Goal: Information Seeking & Learning: Find specific fact

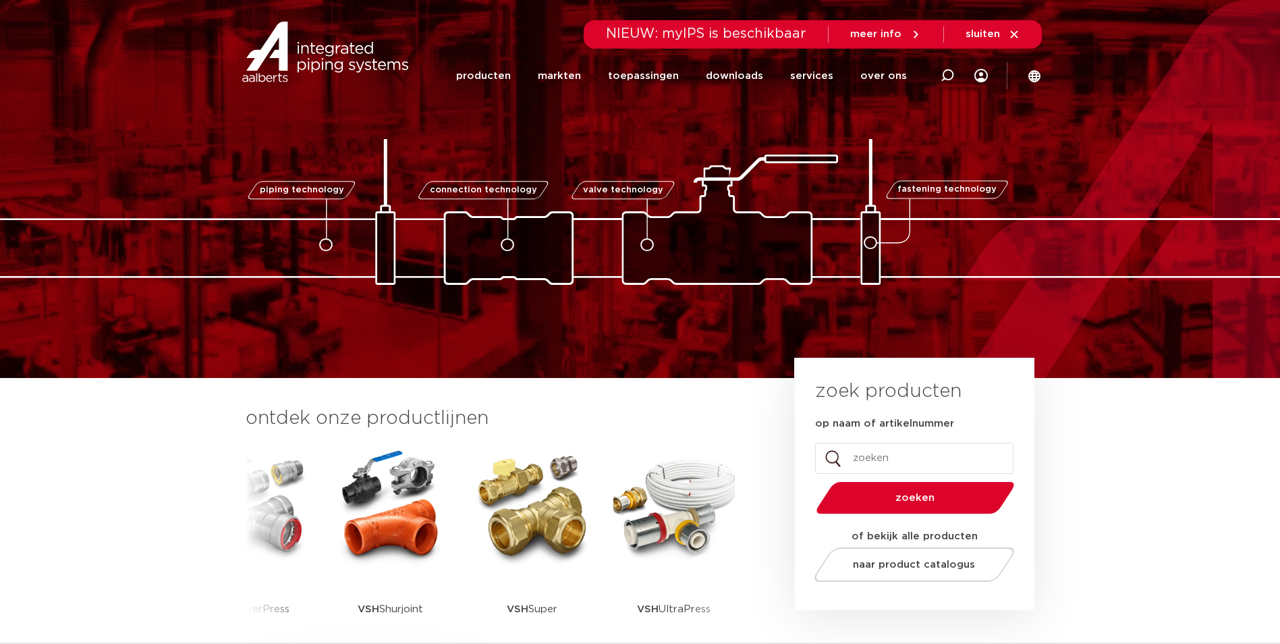
click at [519, 525] on img at bounding box center [532, 505] width 121 height 121
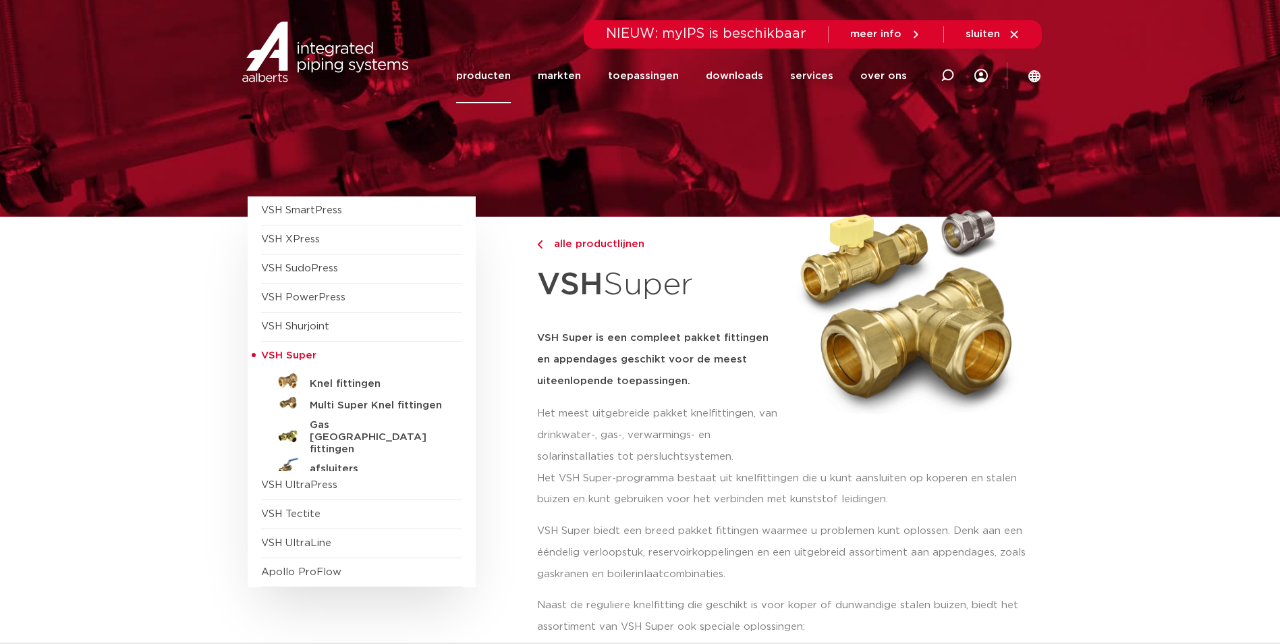
scroll to position [135, 0]
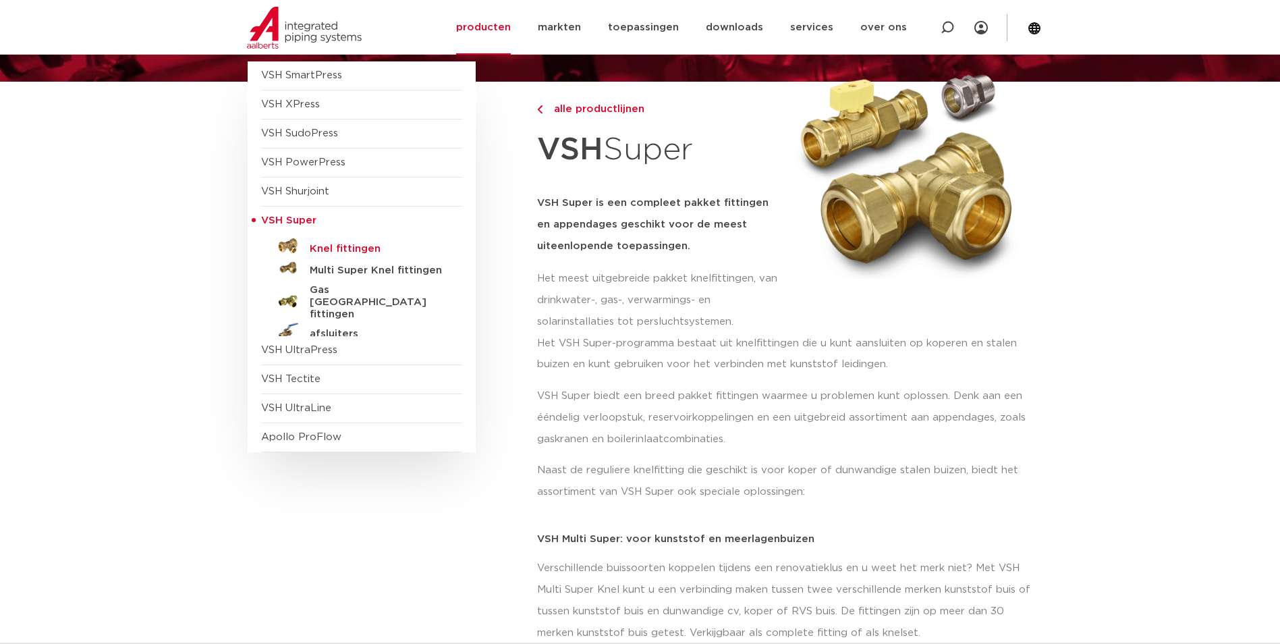
click at [338, 253] on h5 "Knel fittingen" at bounding box center [377, 249] width 134 height 12
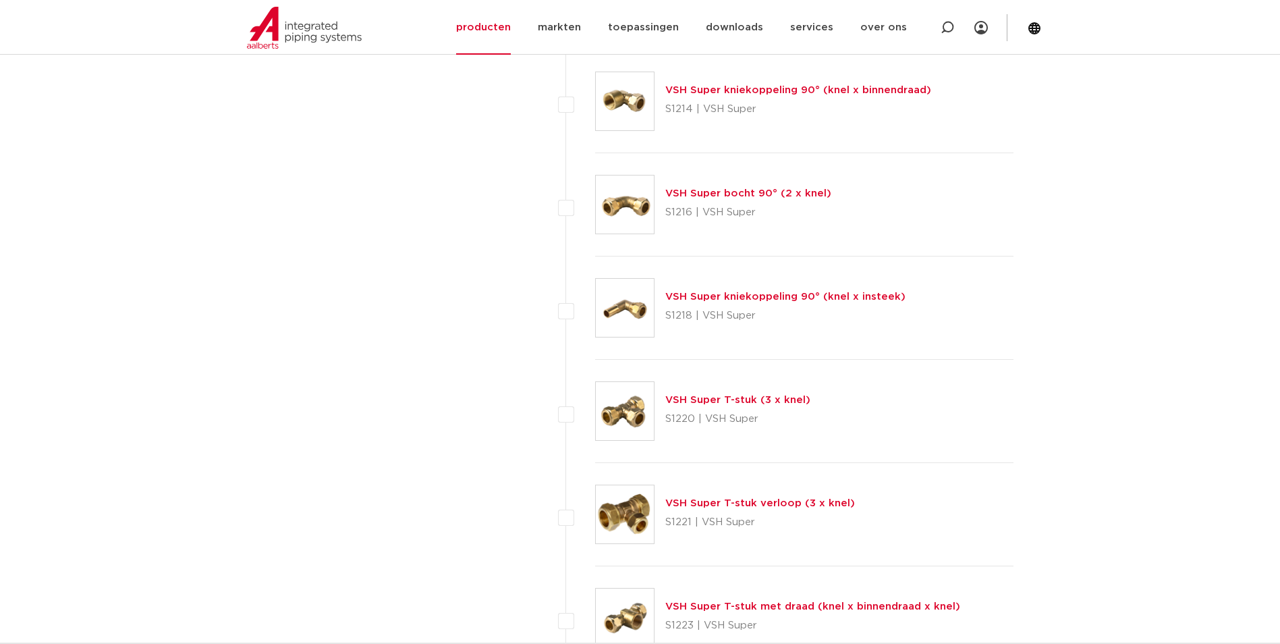
scroll to position [1651, 0]
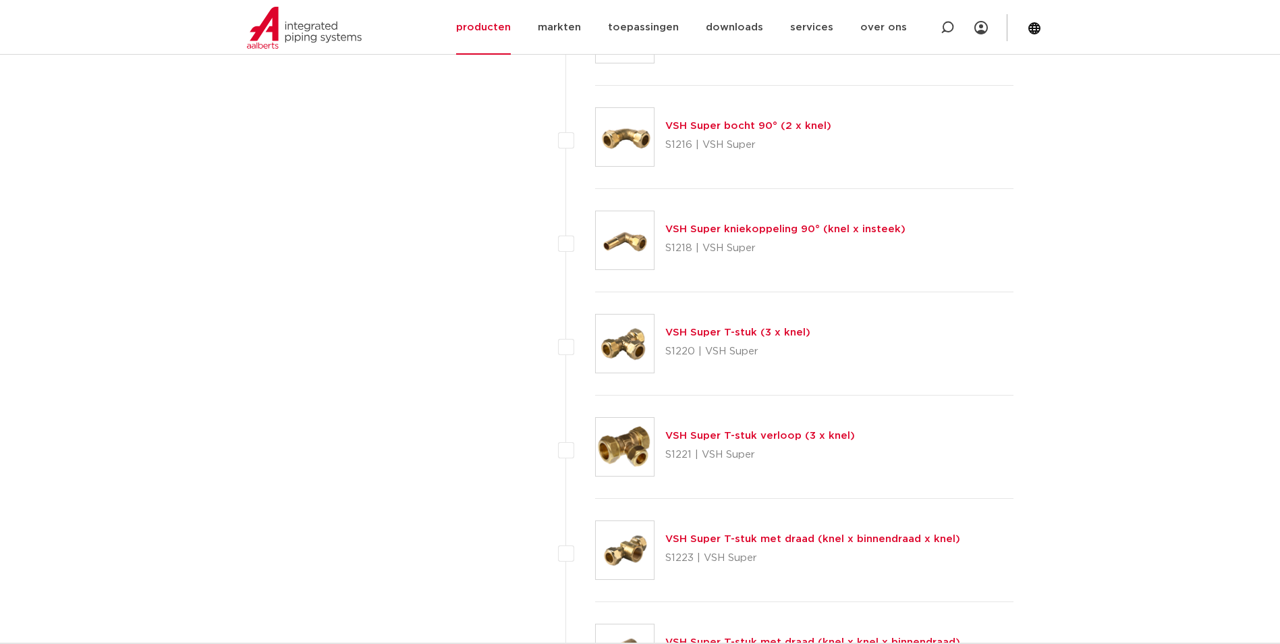
click at [785, 438] on link "VSH Super T-stuk verloop (3 x knel)" at bounding box center [760, 435] width 190 height 10
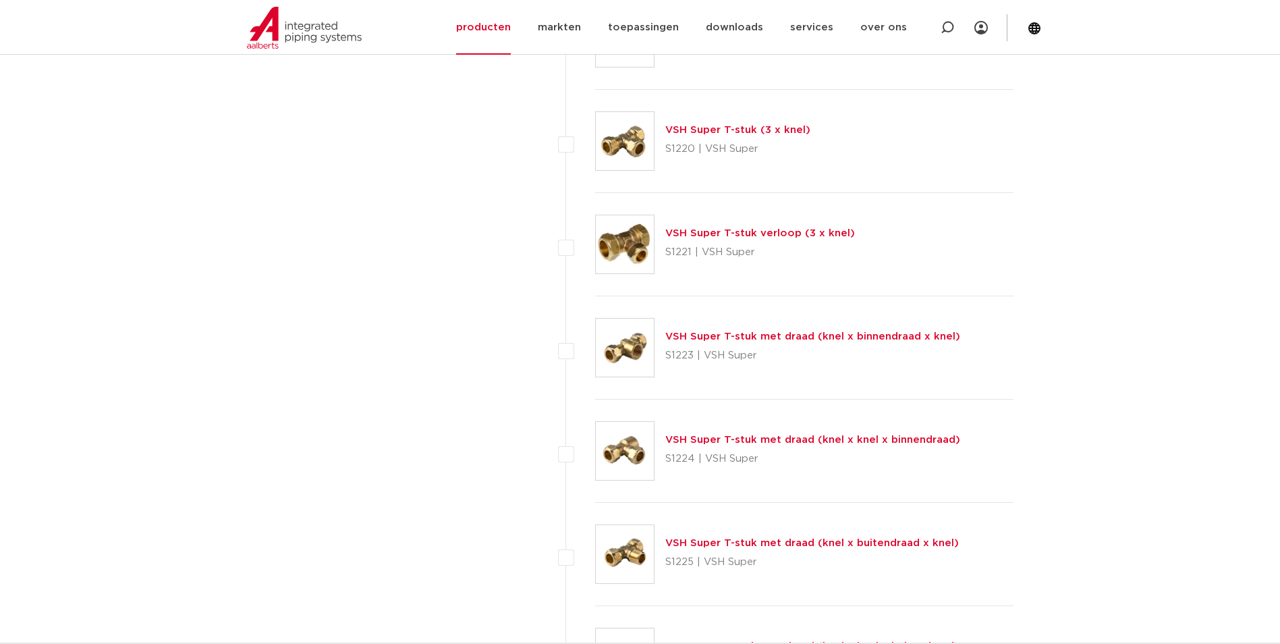
scroll to position [1719, 0]
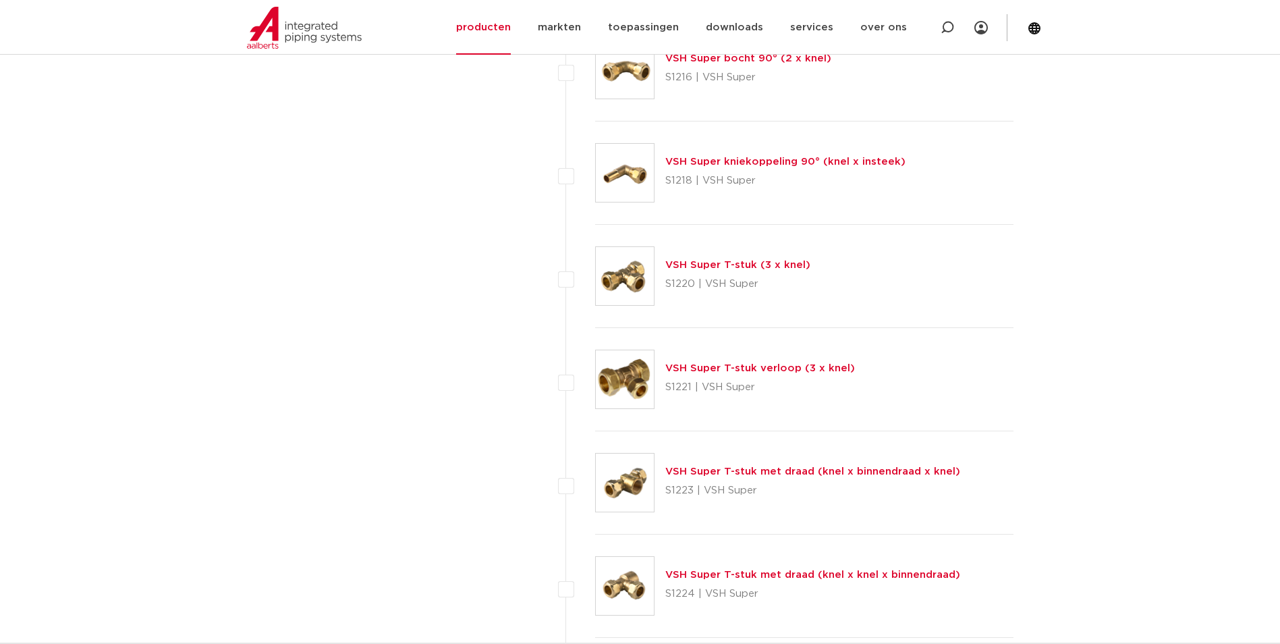
click at [625, 490] on img at bounding box center [625, 482] width 58 height 58
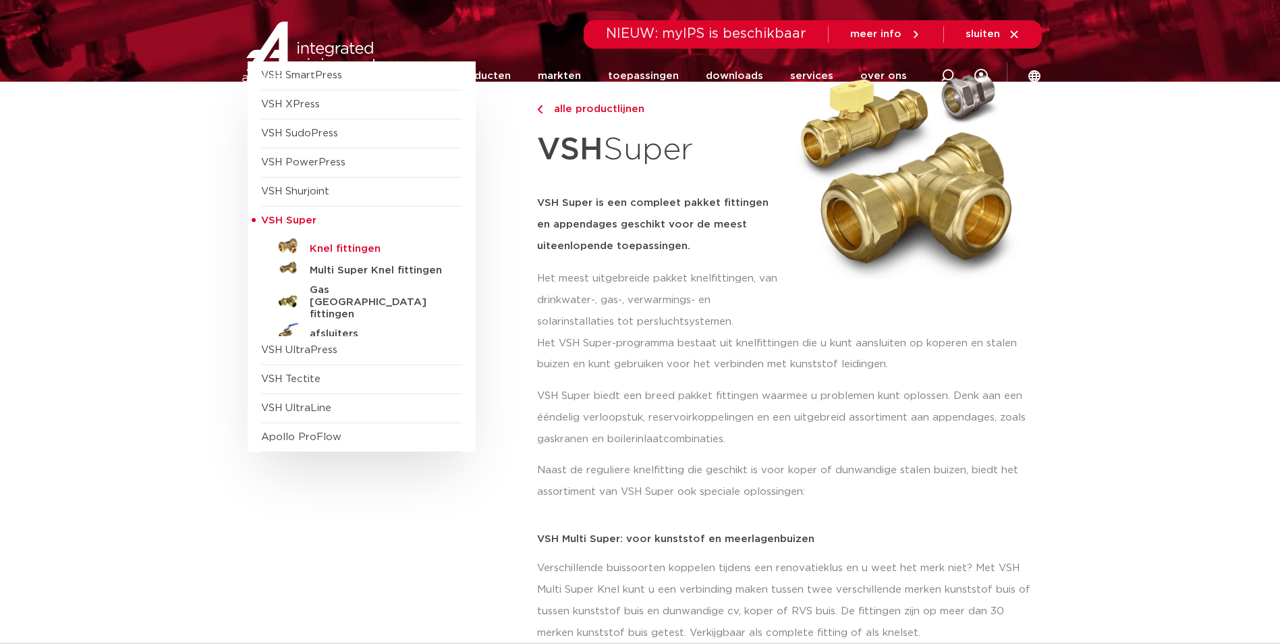
click at [329, 244] on h5 "Knel fittingen" at bounding box center [377, 249] width 134 height 12
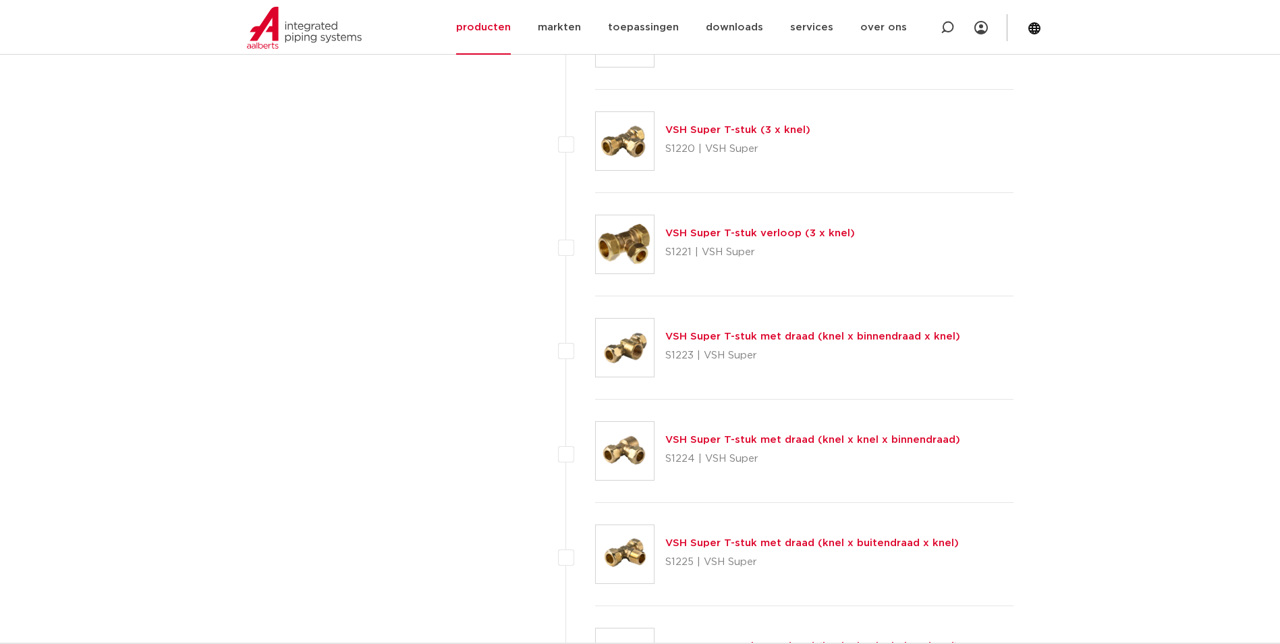
scroll to position [1854, 0]
click at [712, 228] on link "VSH Super T-stuk verloop (3 x knel)" at bounding box center [760, 233] width 190 height 10
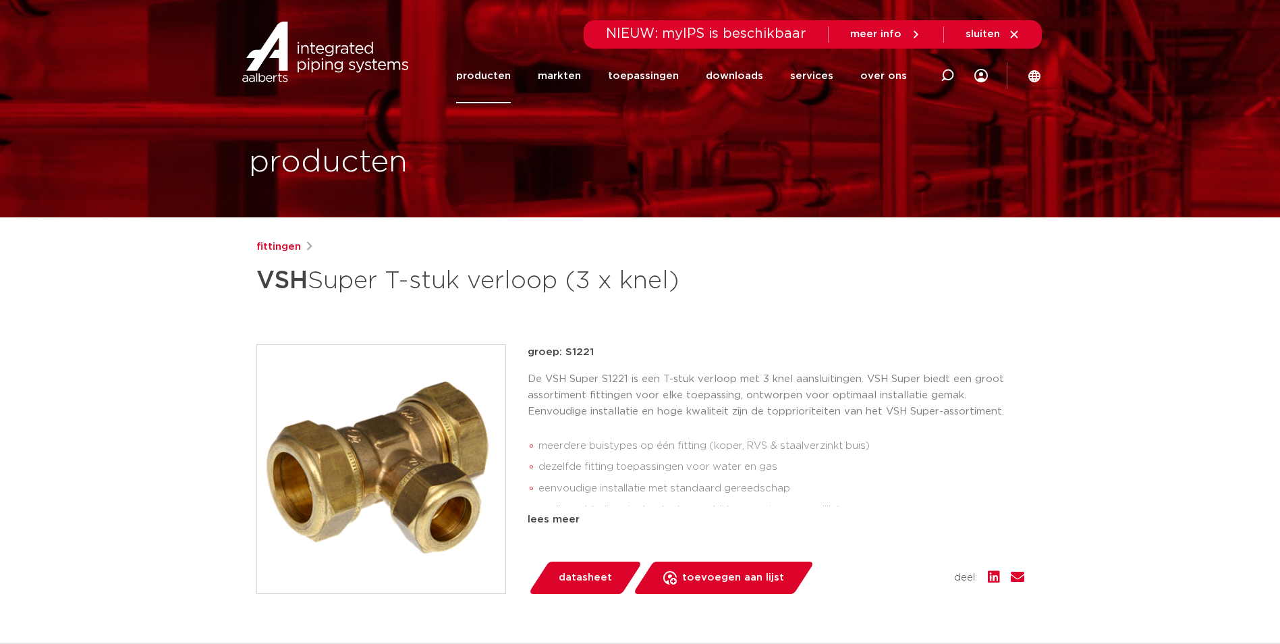
drag, startPoint x: 610, startPoint y: 322, endPoint x: 596, endPoint y: 103, distance: 219.7
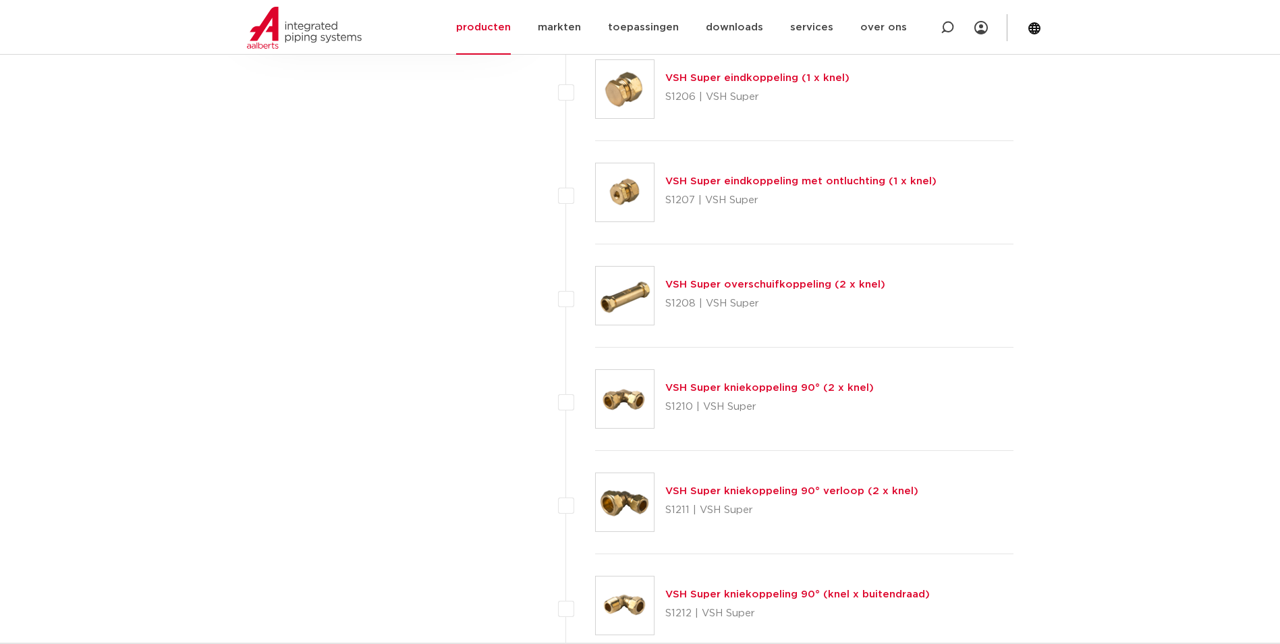
scroll to position [774, 0]
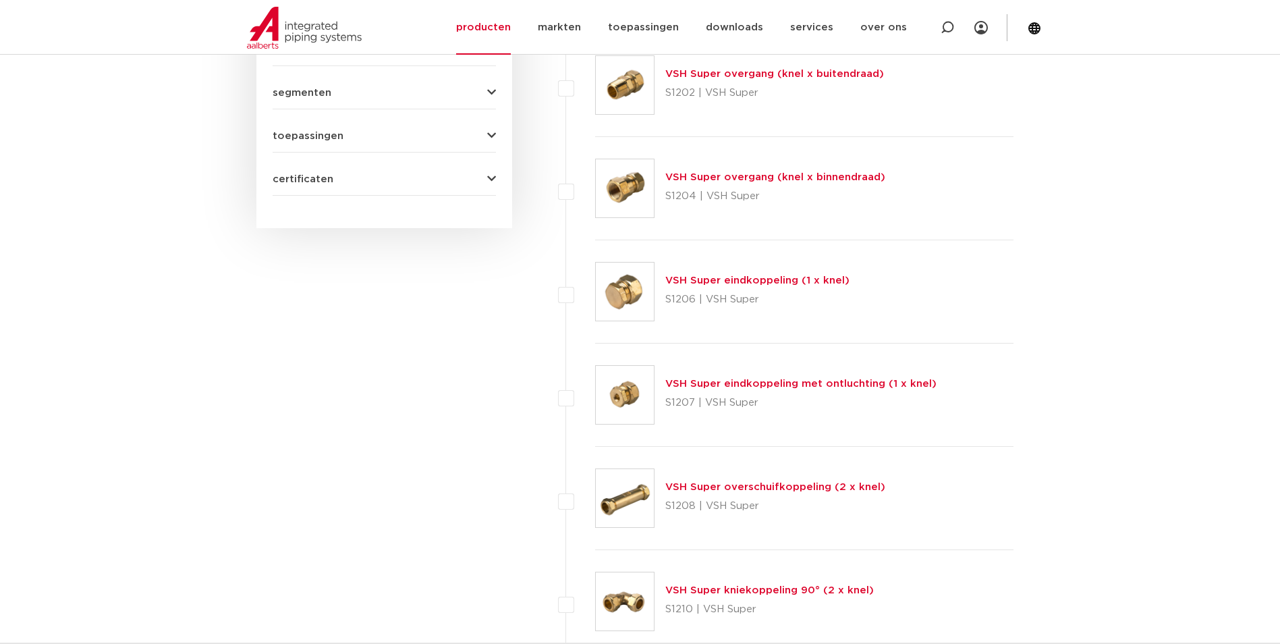
click at [624, 183] on img at bounding box center [625, 188] width 58 height 58
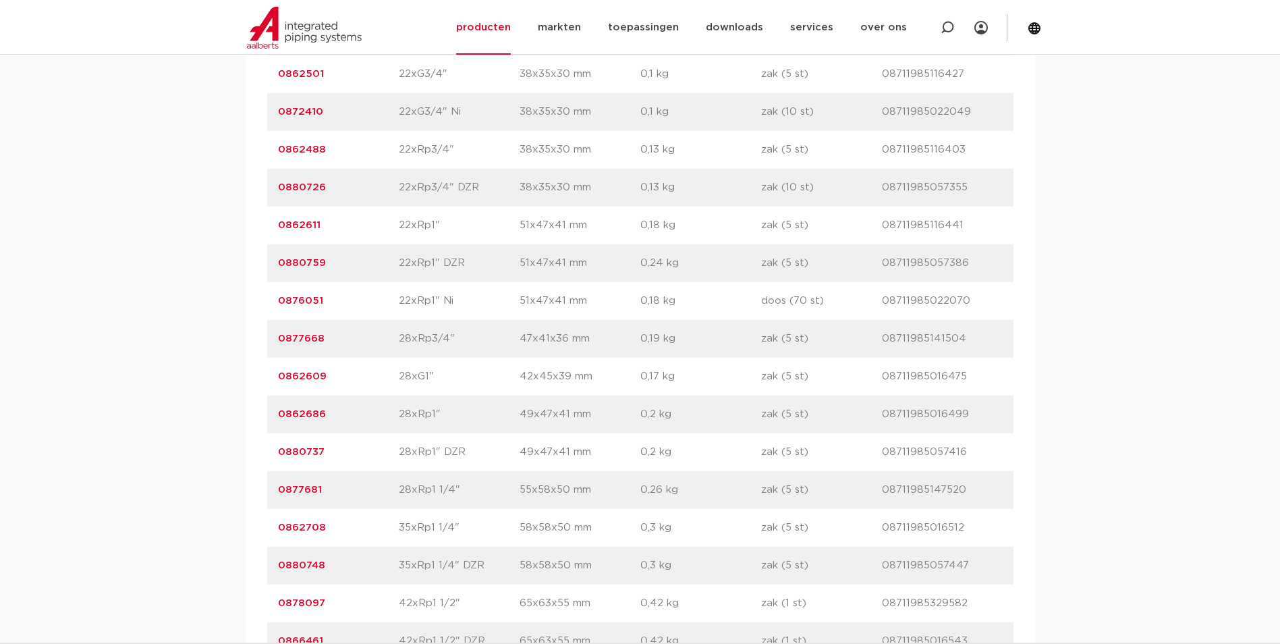
scroll to position [2091, 0]
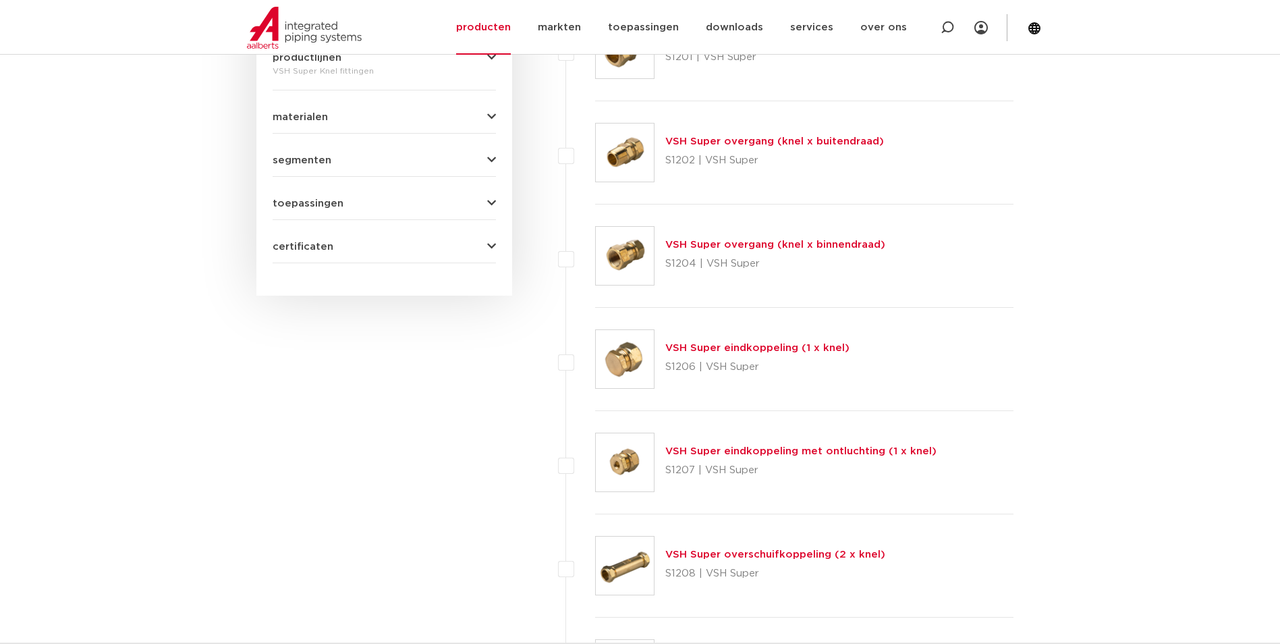
scroll to position [572, 0]
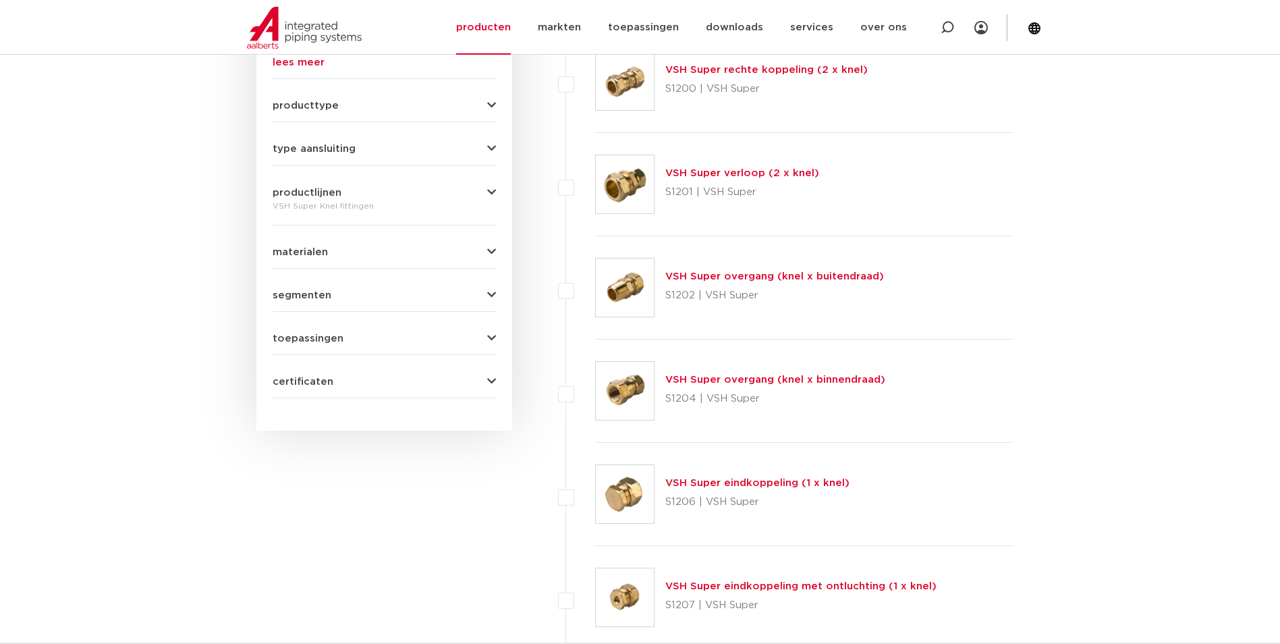
click at [640, 189] on img at bounding box center [625, 184] width 58 height 58
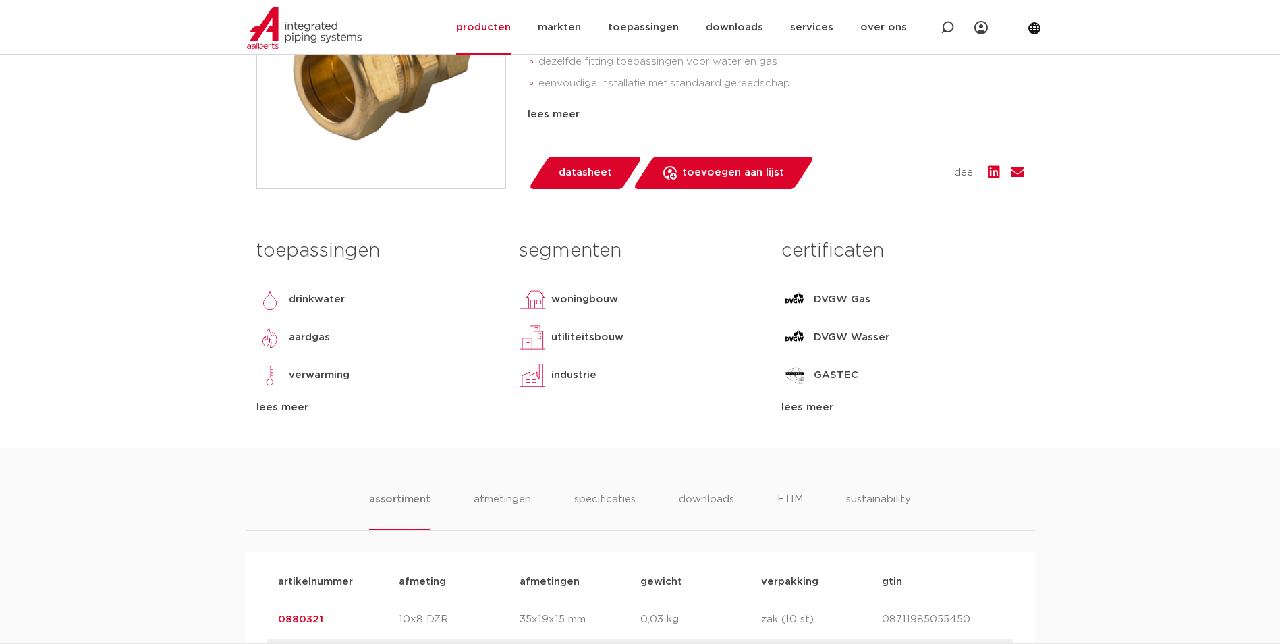
scroll to position [67, 0]
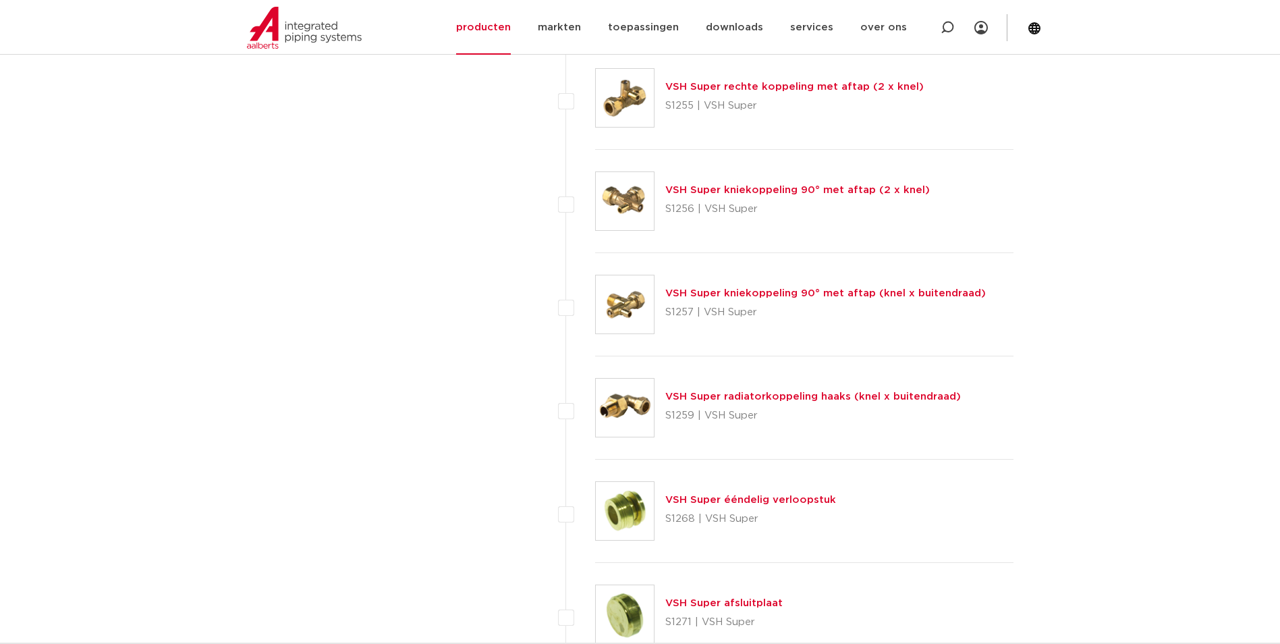
scroll to position [4029, 0]
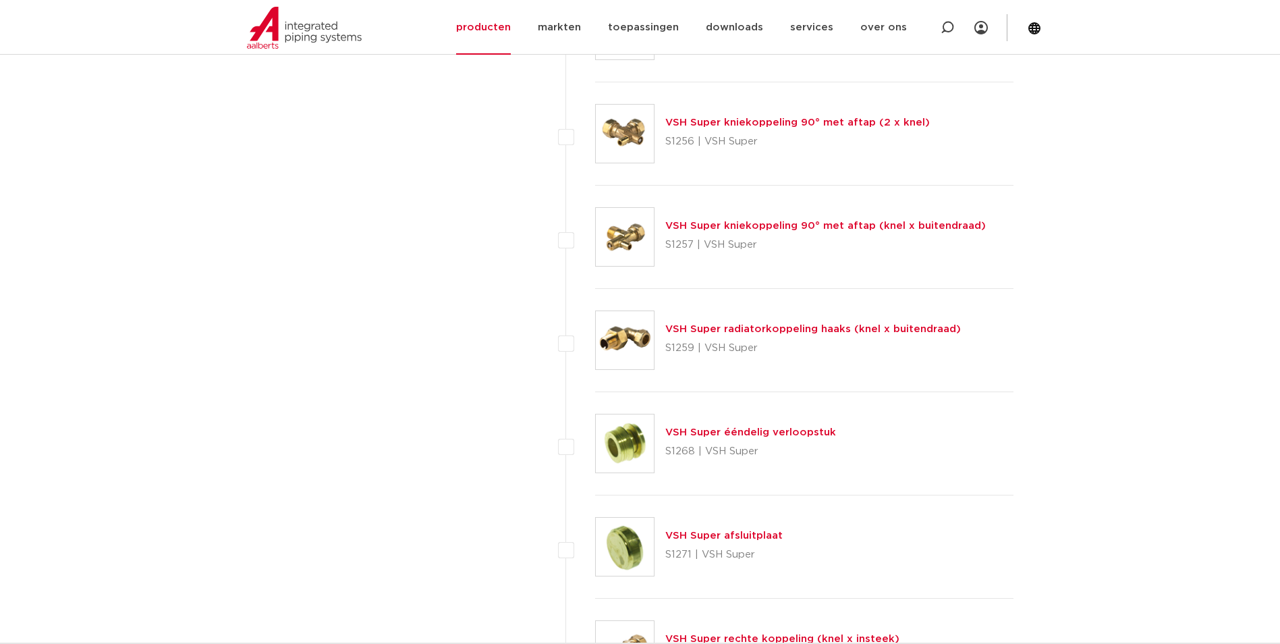
click at [729, 431] on link "VSH Super ééndelig verloopstuk" at bounding box center [750, 432] width 171 height 10
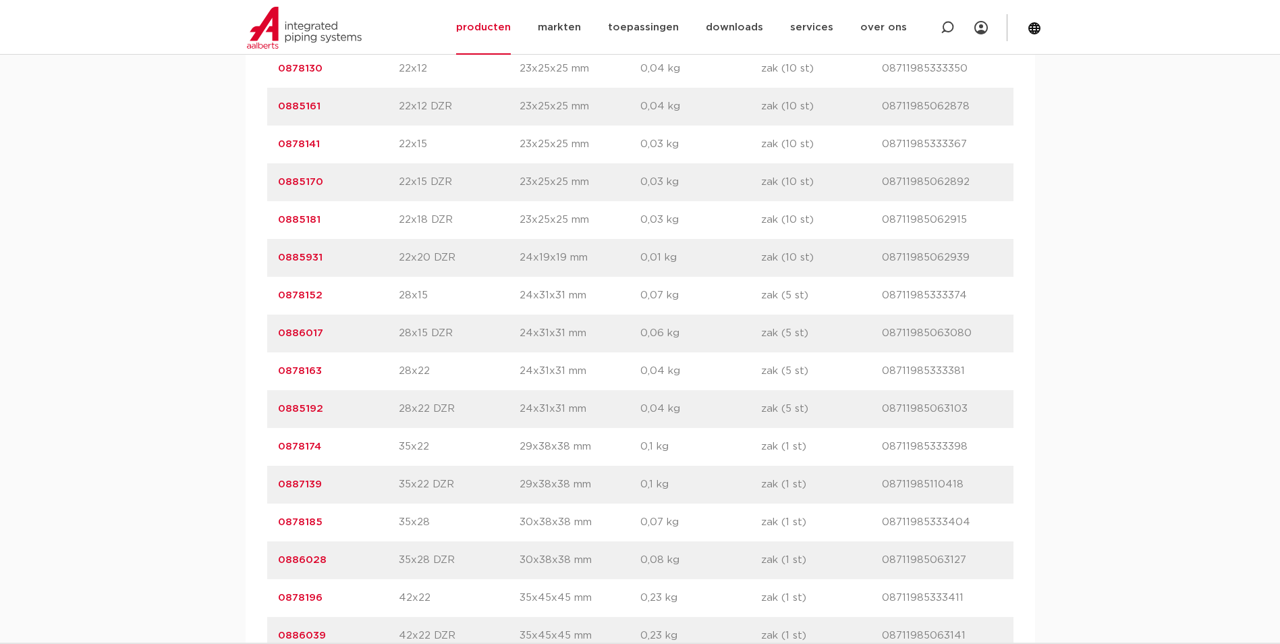
scroll to position [1552, 0]
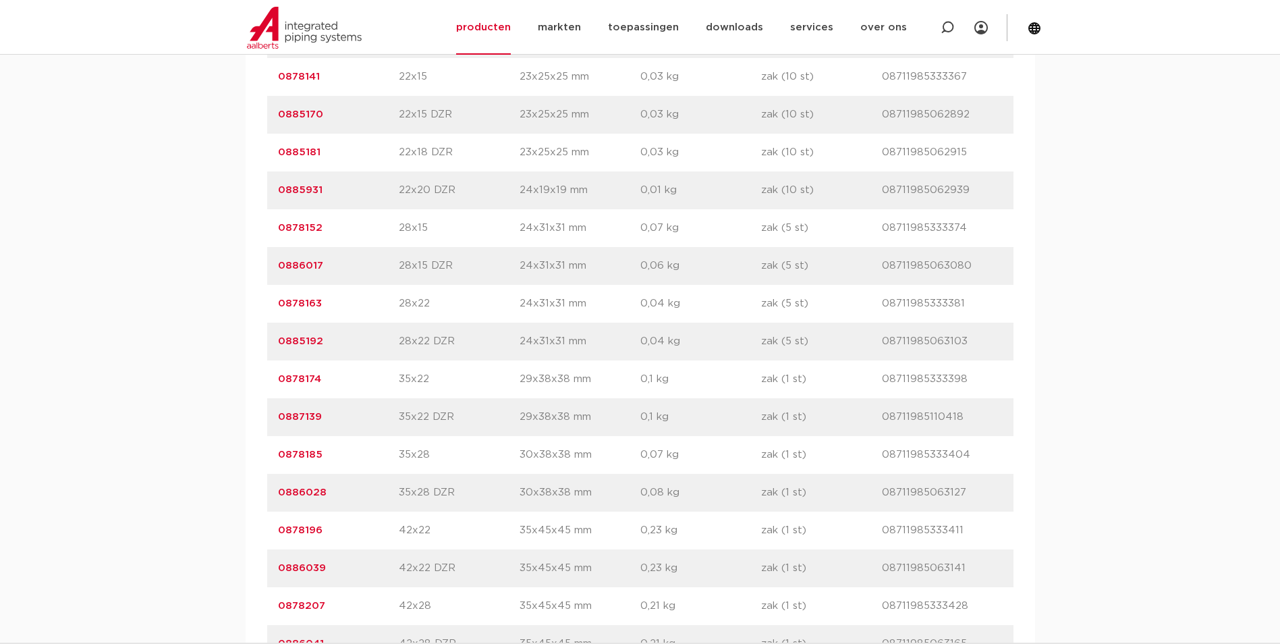
drag, startPoint x: 331, startPoint y: 379, endPoint x: 280, endPoint y: 380, distance: 50.6
click at [280, 380] on p "0878174" at bounding box center [338, 379] width 121 height 16
drag, startPoint x: 280, startPoint y: 380, endPoint x: 290, endPoint y: 381, distance: 10.2
copy link "0878174"
drag, startPoint x: 327, startPoint y: 457, endPoint x: 273, endPoint y: 457, distance: 54.6
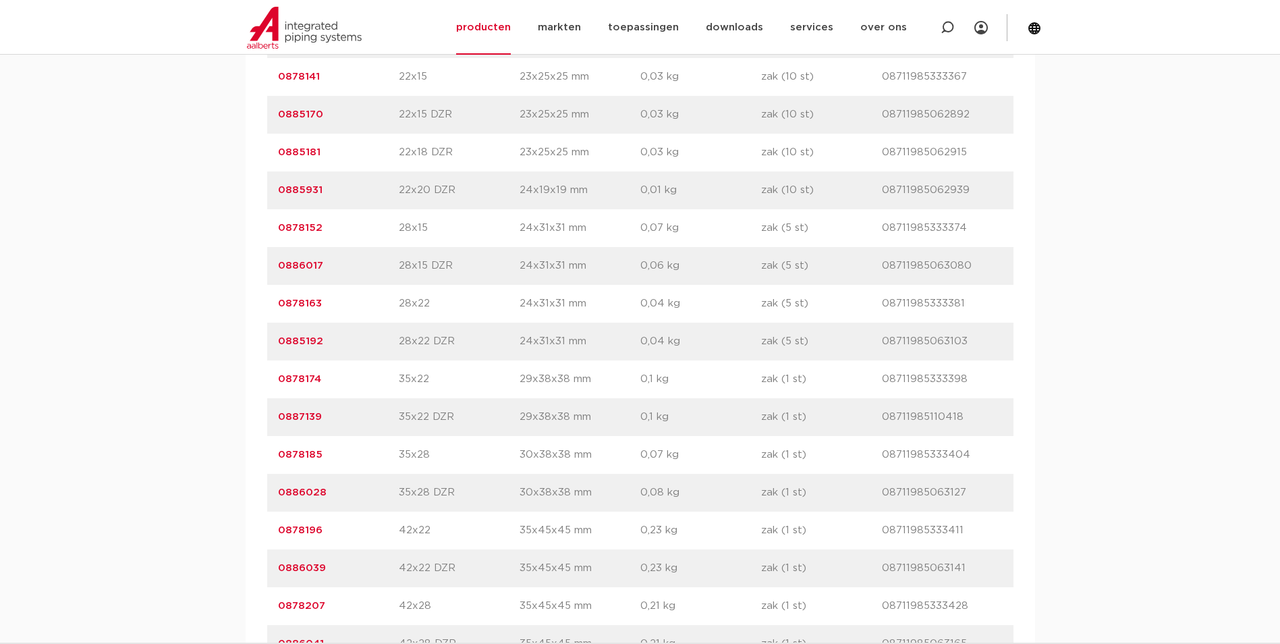
click at [273, 457] on div "artikelnummer 0878185 afmeting 35x28 afmetingen 30x38x38 mm gewicht 0,07 kg ver…" at bounding box center [640, 455] width 746 height 38
copy link "0878185"
drag, startPoint x: 453, startPoint y: 416, endPoint x: 401, endPoint y: 416, distance: 51.9
click at [401, 416] on p "35x22 DZR" at bounding box center [459, 417] width 121 height 16
drag, startPoint x: 401, startPoint y: 416, endPoint x: 374, endPoint y: 416, distance: 27.0
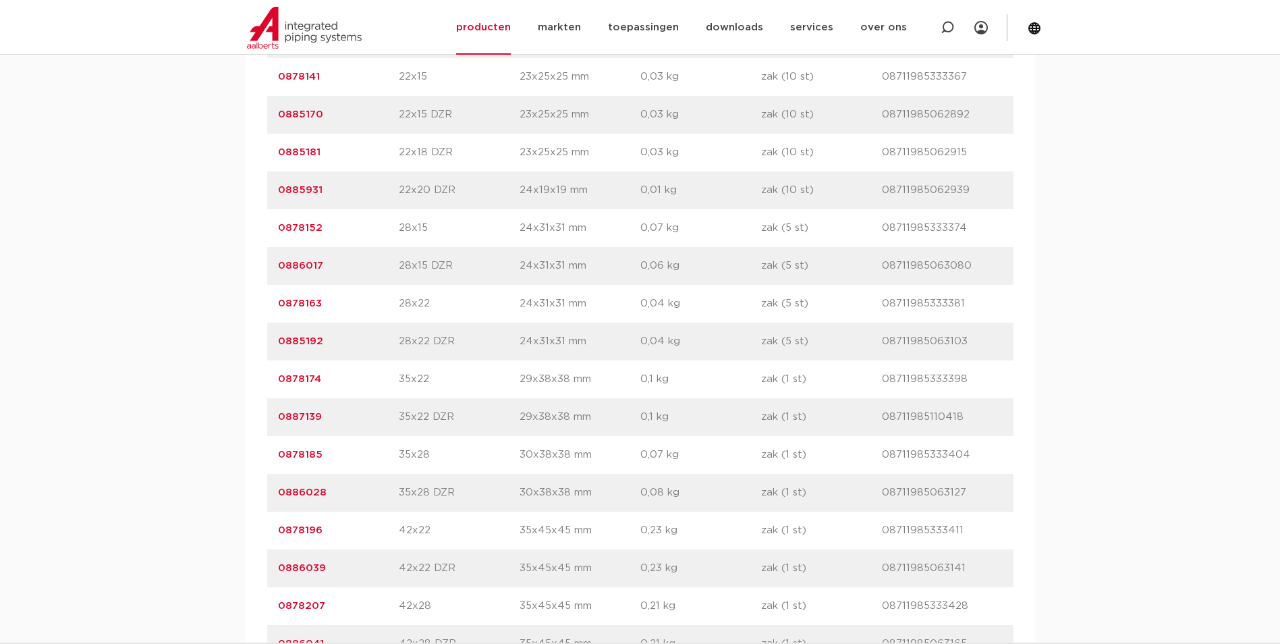
click at [378, 416] on p "0887139" at bounding box center [338, 417] width 121 height 16
drag, startPoint x: 333, startPoint y: 416, endPoint x: 271, endPoint y: 420, distance: 62.2
click at [271, 420] on div "artikelnummer 0887139 afmeting 35x22 DZR afmetingen 29x38x38 mm gewicht 0,1 kg …" at bounding box center [640, 417] width 746 height 38
copy link "0887139"
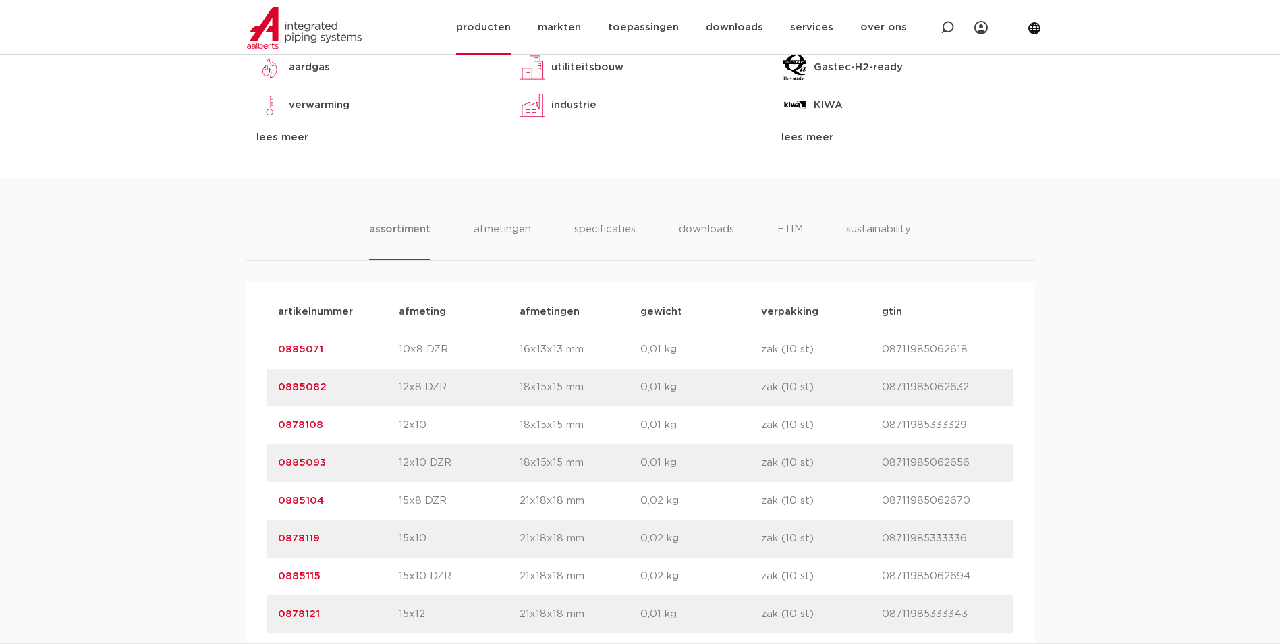
scroll to position [0, 0]
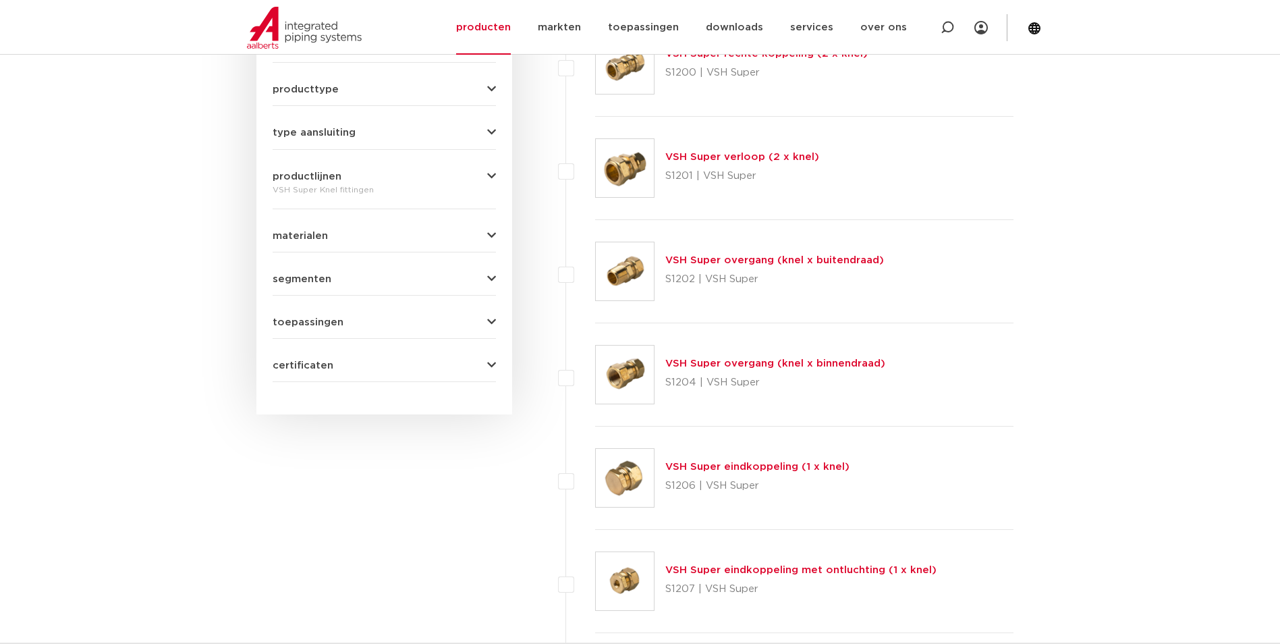
scroll to position [521, 0]
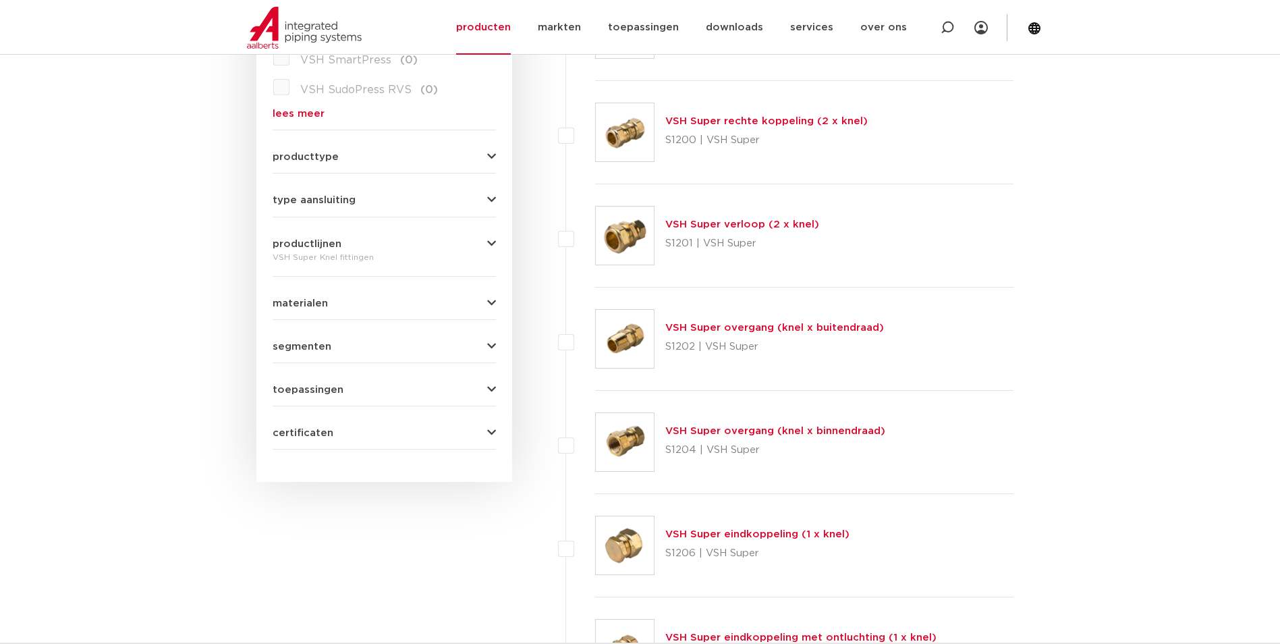
click at [619, 436] on img at bounding box center [625, 442] width 58 height 58
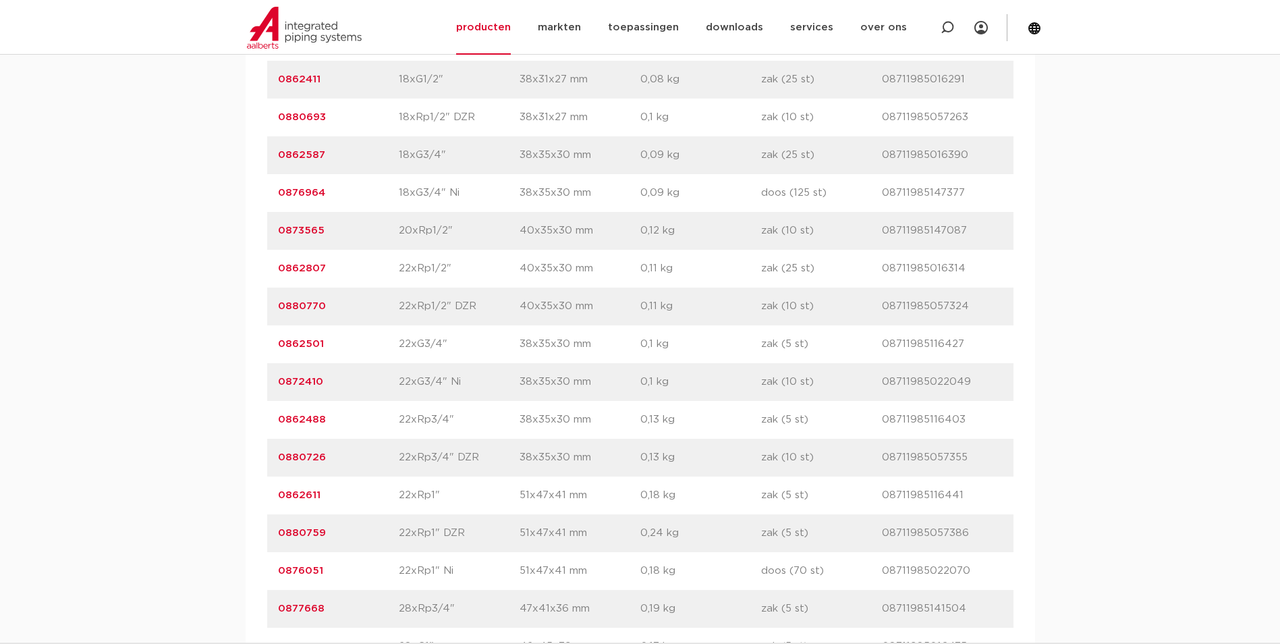
scroll to position [1956, 0]
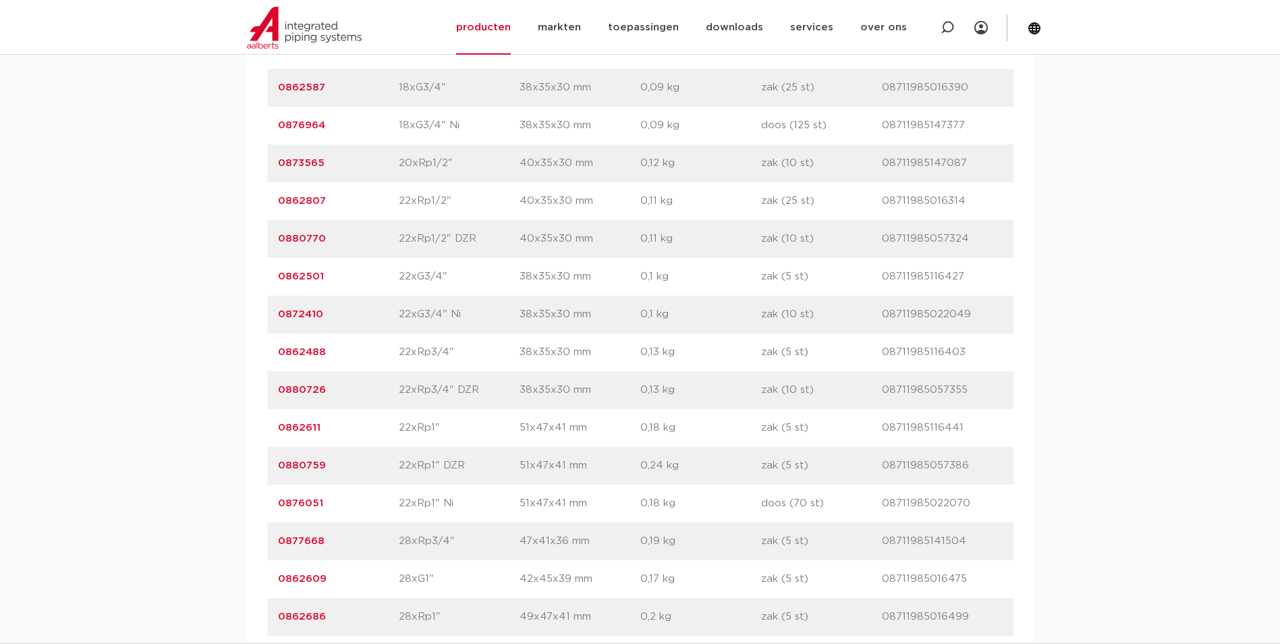
drag, startPoint x: 339, startPoint y: 198, endPoint x: 279, endPoint y: 201, distance: 59.4
click at [279, 201] on p "0862807" at bounding box center [338, 201] width 121 height 16
copy link "0862807"
drag, startPoint x: 335, startPoint y: 226, endPoint x: 275, endPoint y: 237, distance: 60.5
click at [275, 237] on div "artikelnummer 0880770 afmeting 22xRp1/2" DZR [GEOGRAPHIC_DATA] 40x35x30 mm gewi…" at bounding box center [640, 239] width 746 height 38
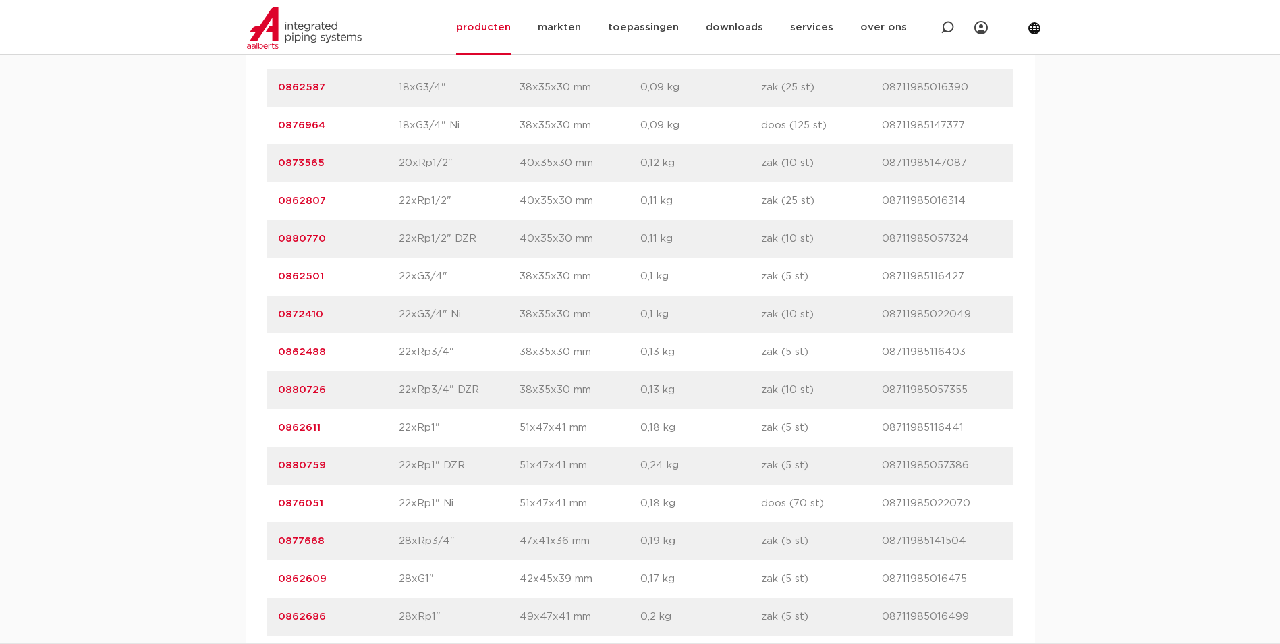
copy link "0880770"
click at [344, 274] on p "0862501" at bounding box center [338, 276] width 121 height 16
drag, startPoint x: 322, startPoint y: 277, endPoint x: 278, endPoint y: 283, distance: 44.3
click at [278, 283] on p "0862501" at bounding box center [338, 276] width 121 height 16
copy link "0862501"
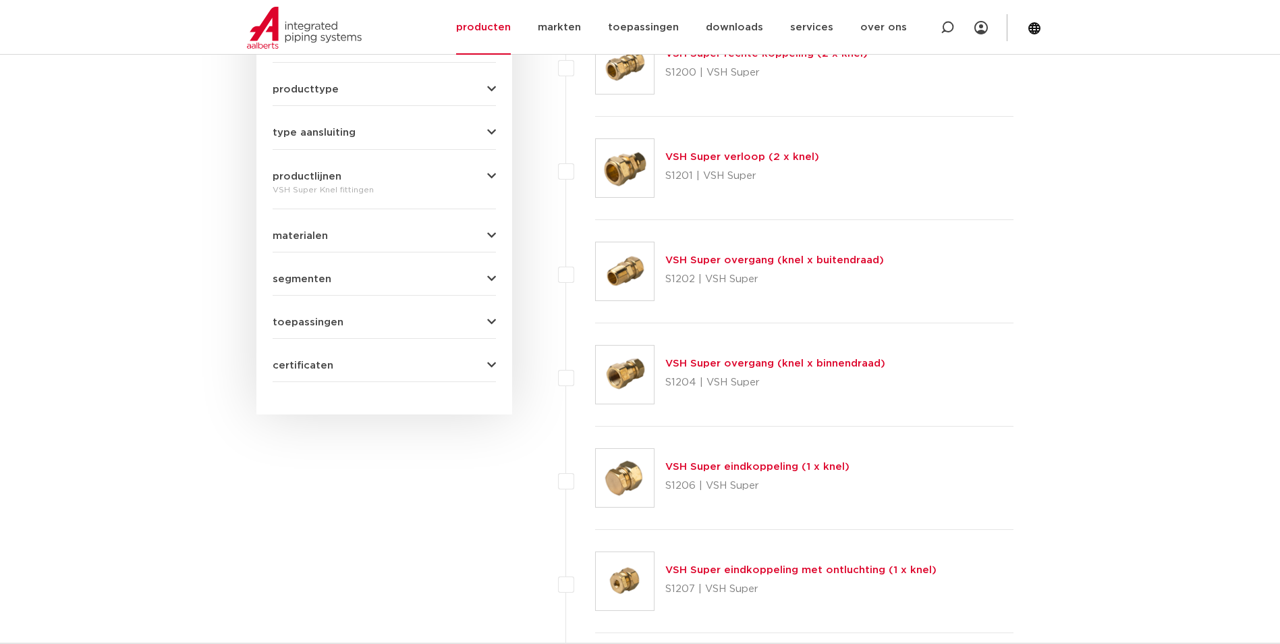
scroll to position [453, 0]
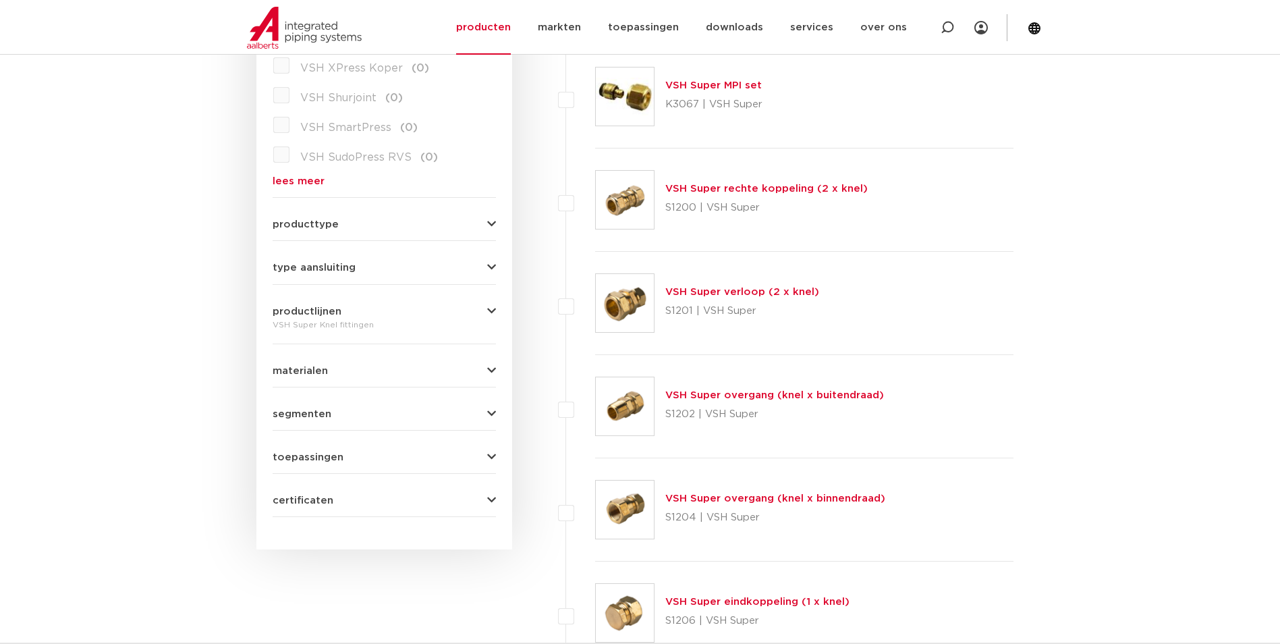
click at [632, 525] on img at bounding box center [625, 509] width 58 height 58
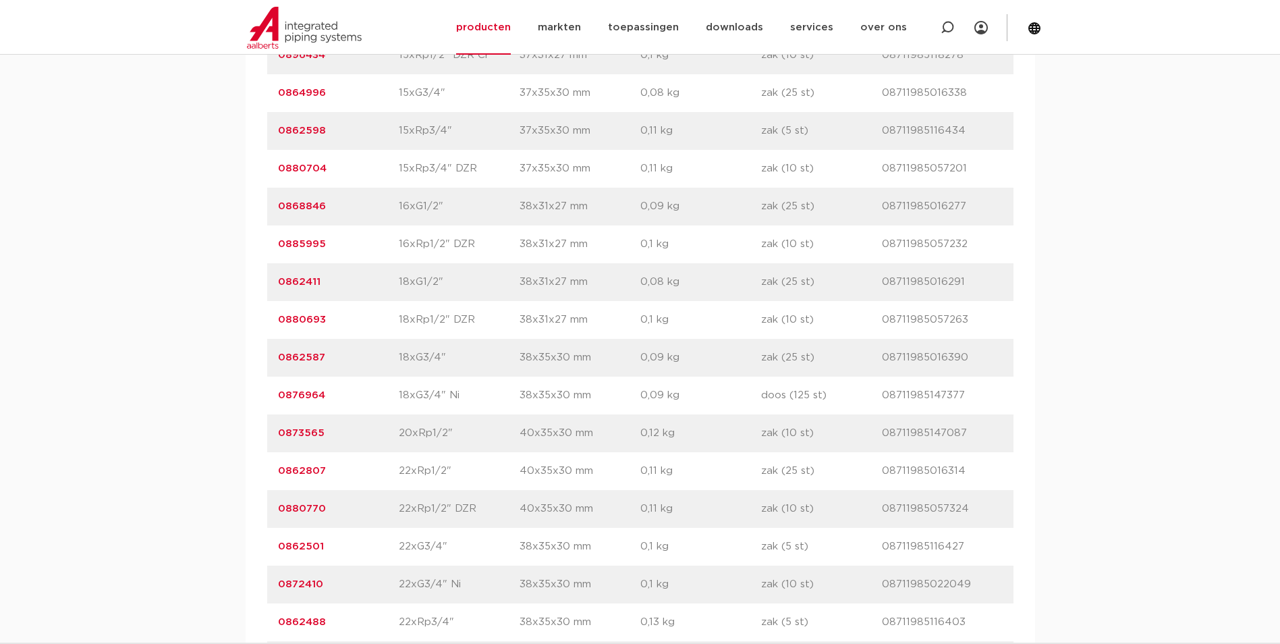
scroll to position [1754, 0]
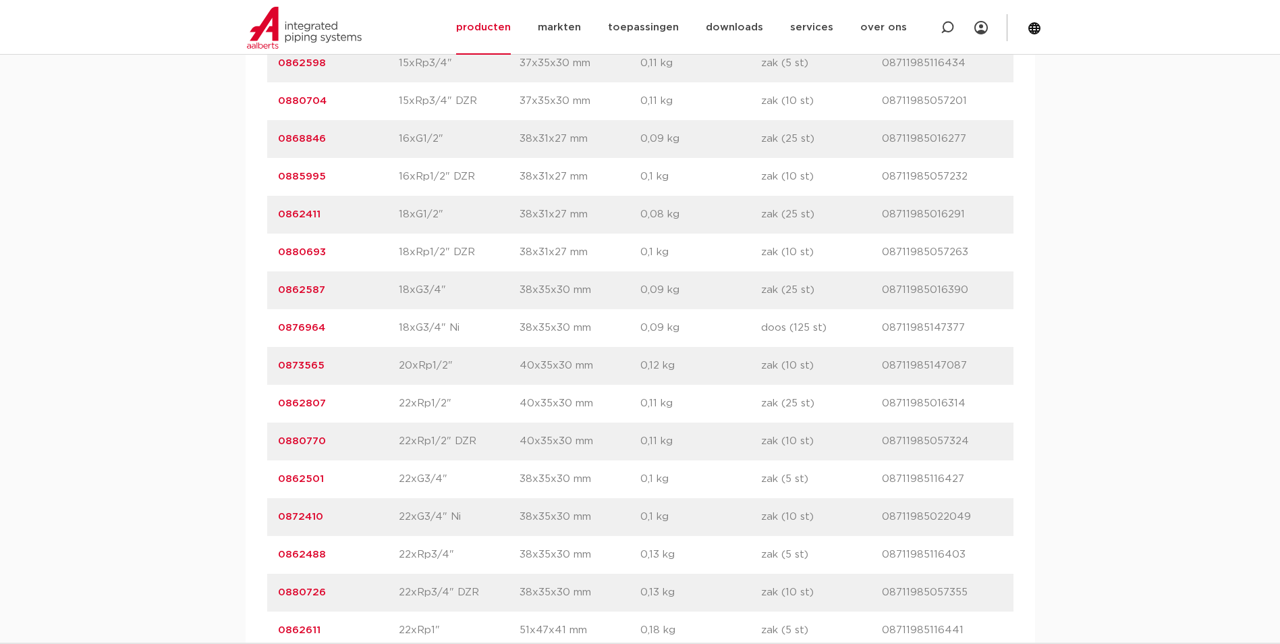
drag, startPoint x: 329, startPoint y: 488, endPoint x: 279, endPoint y: 484, distance: 50.1
click at [279, 484] on p "0862501" at bounding box center [338, 479] width 121 height 16
copy link "0862501"
